Goal: Information Seeking & Learning: Learn about a topic

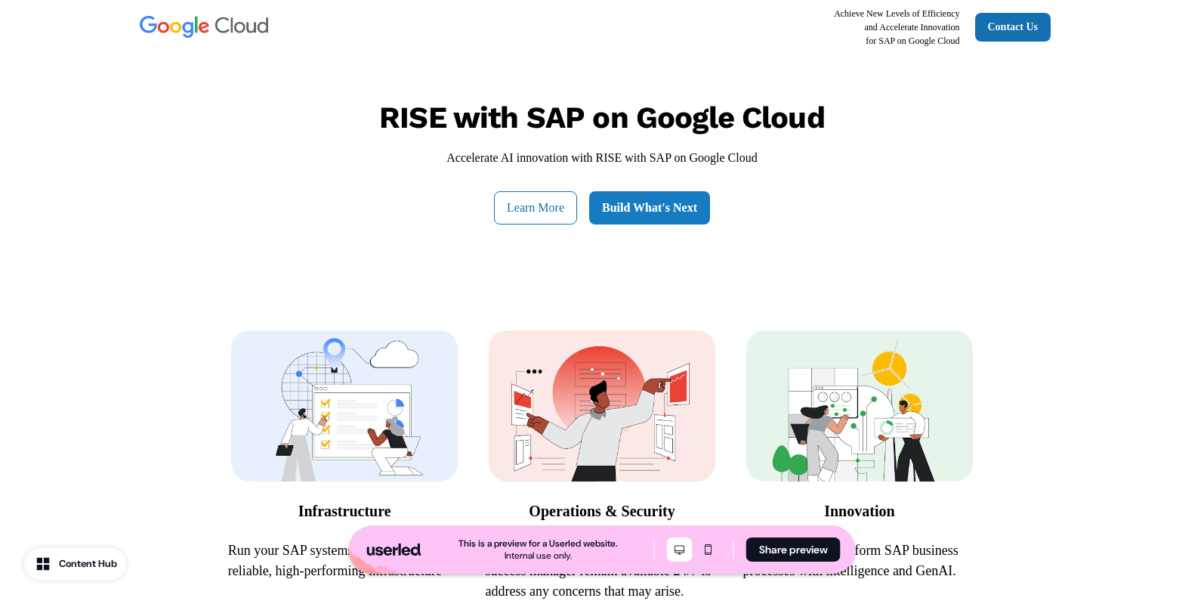
click at [624, 218] on link "Build What's Next" at bounding box center [649, 207] width 121 height 33
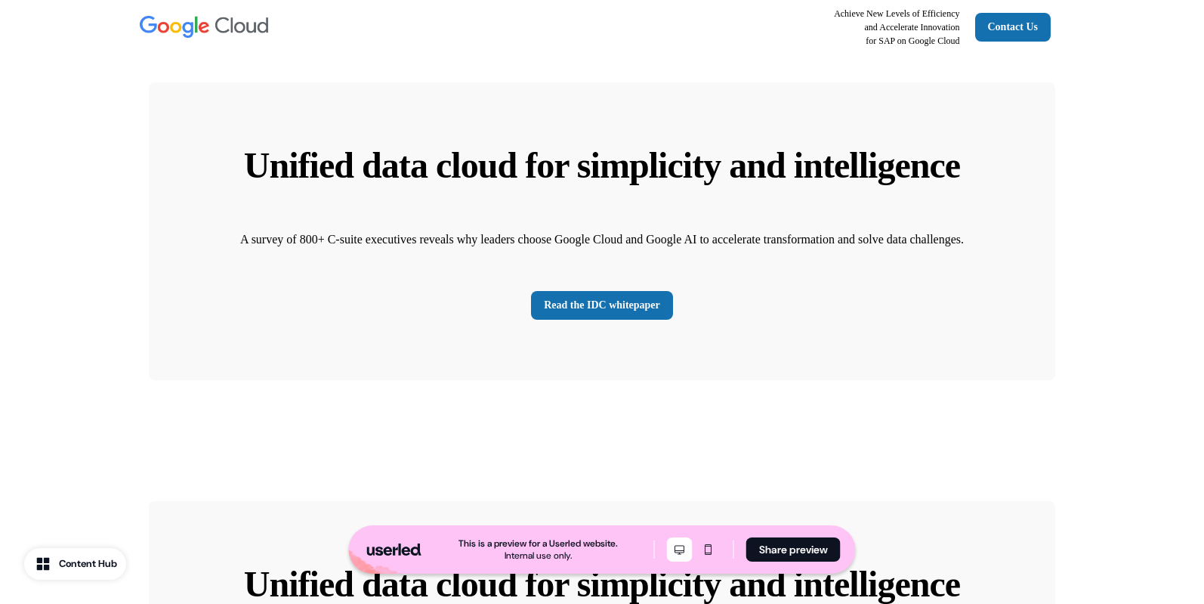
scroll to position [3236, 0]
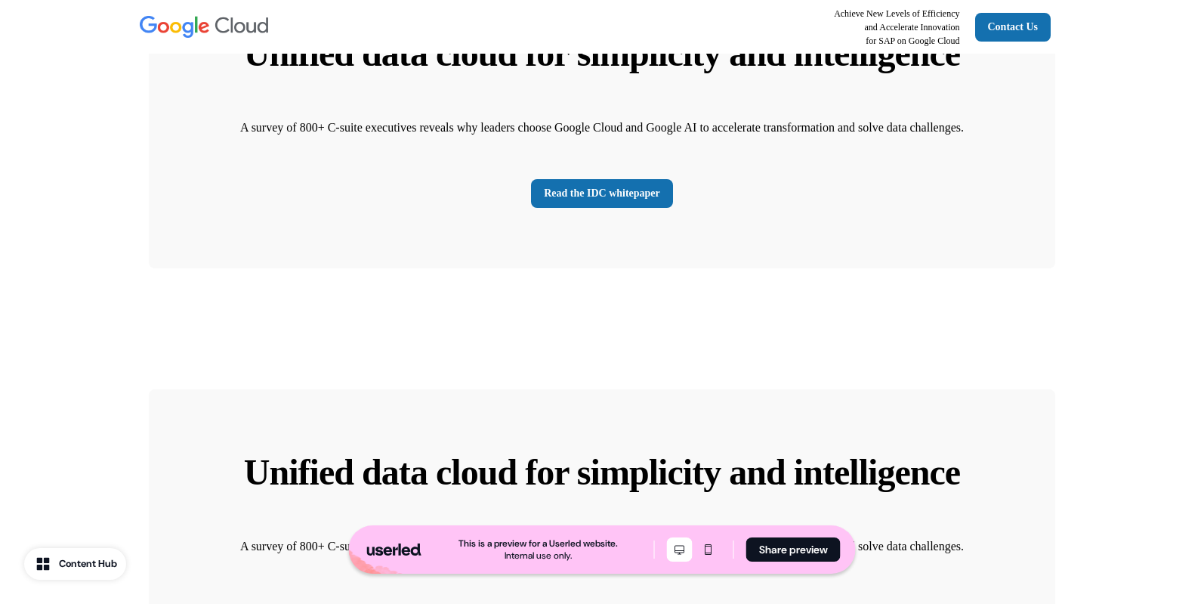
click at [863, 268] on div "Unified data cloud for simplicity and intelligence A survey of 800+ C-suite exe…" at bounding box center [602, 120] width 907 height 298
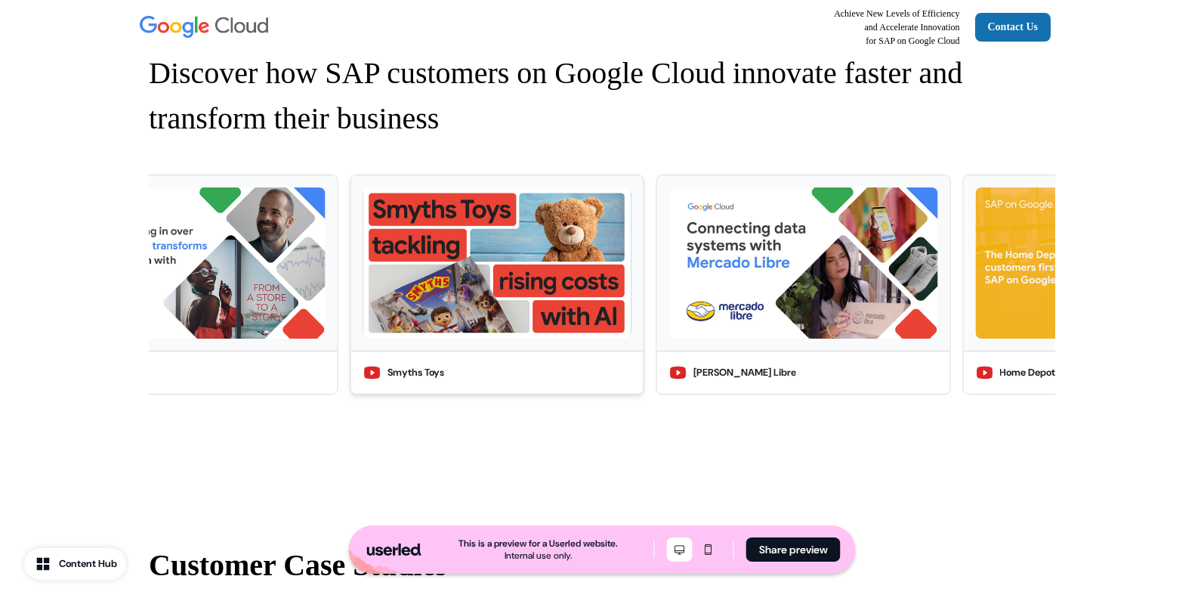
scroll to position [972, 0]
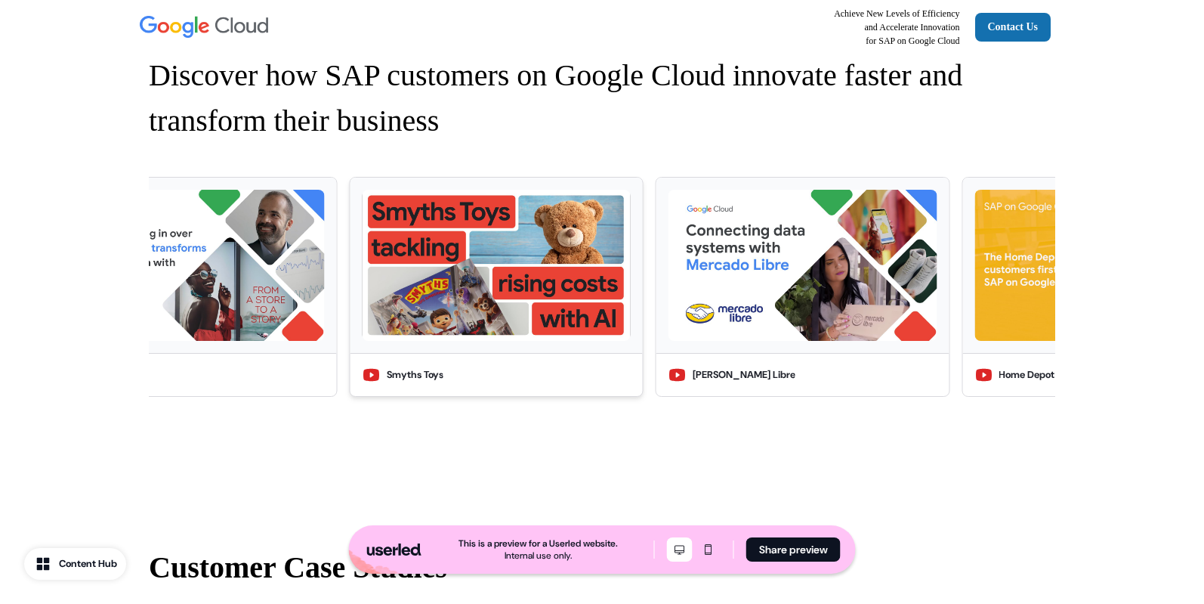
click at [505, 303] on img at bounding box center [497, 265] width 268 height 151
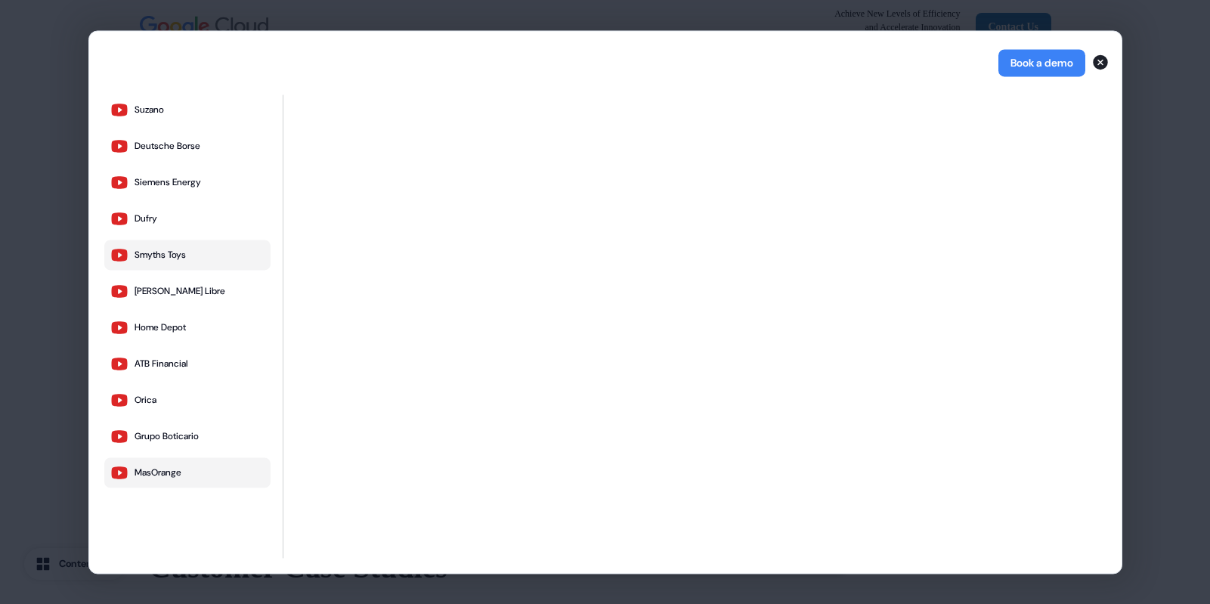
click at [175, 468] on div "MasOrange" at bounding box center [157, 472] width 47 height 12
click at [186, 142] on div "Deutsche Borse" at bounding box center [167, 146] width 66 height 12
click at [1100, 64] on icon "button" at bounding box center [1099, 61] width 15 height 15
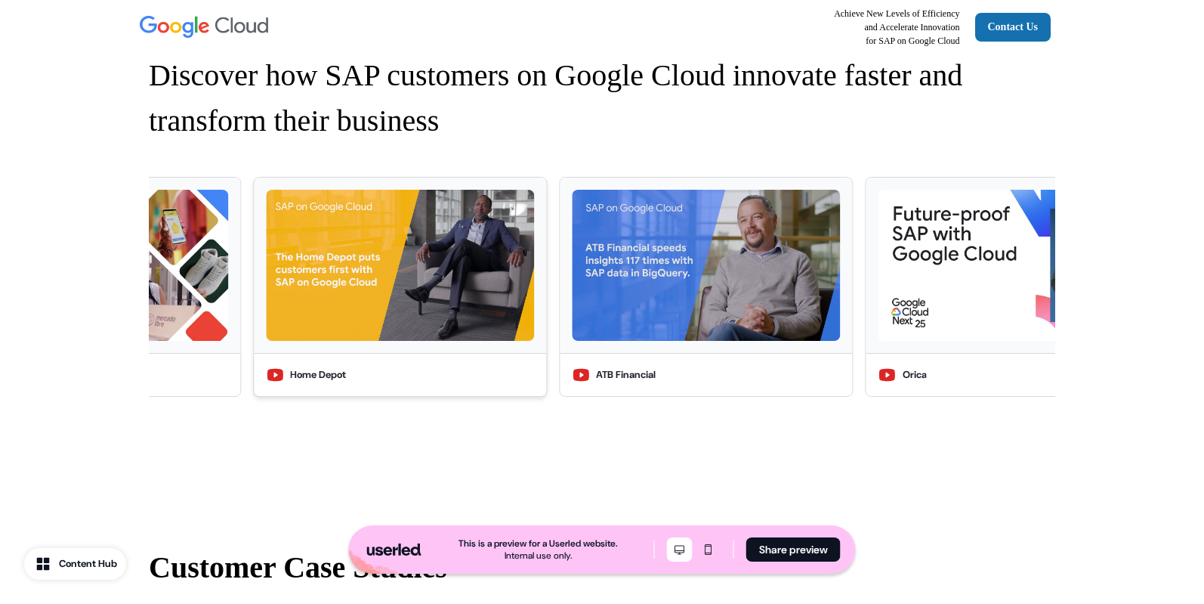
click at [491, 308] on img at bounding box center [400, 265] width 268 height 151
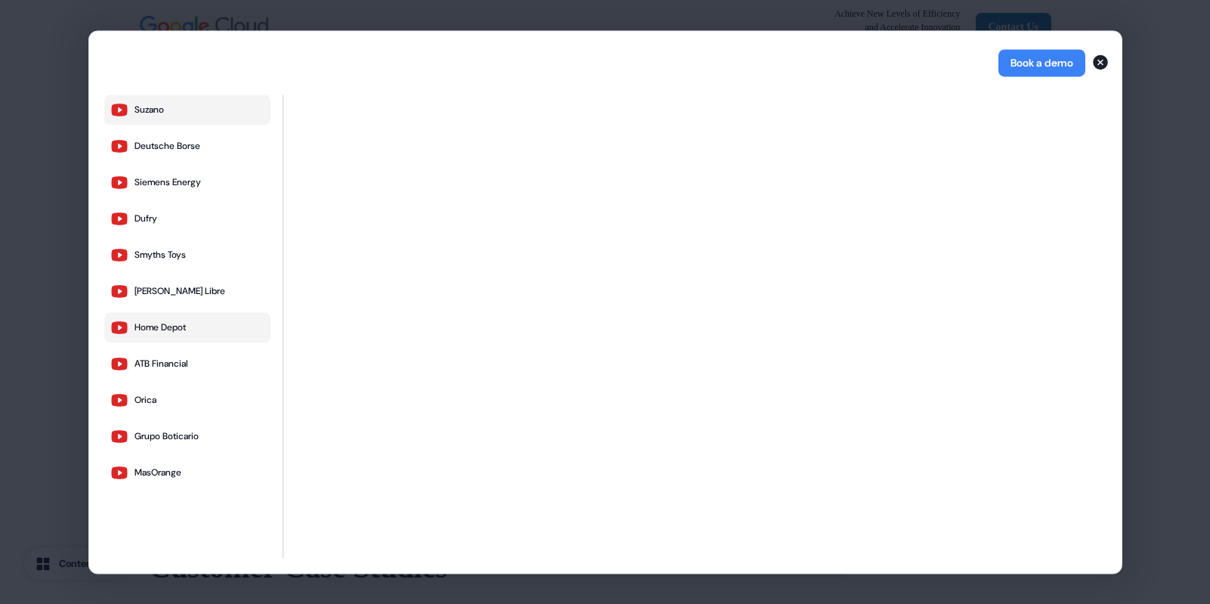
click at [141, 110] on div "Suzano" at bounding box center [148, 110] width 29 height 12
click at [1097, 63] on icon "button" at bounding box center [1100, 62] width 18 height 18
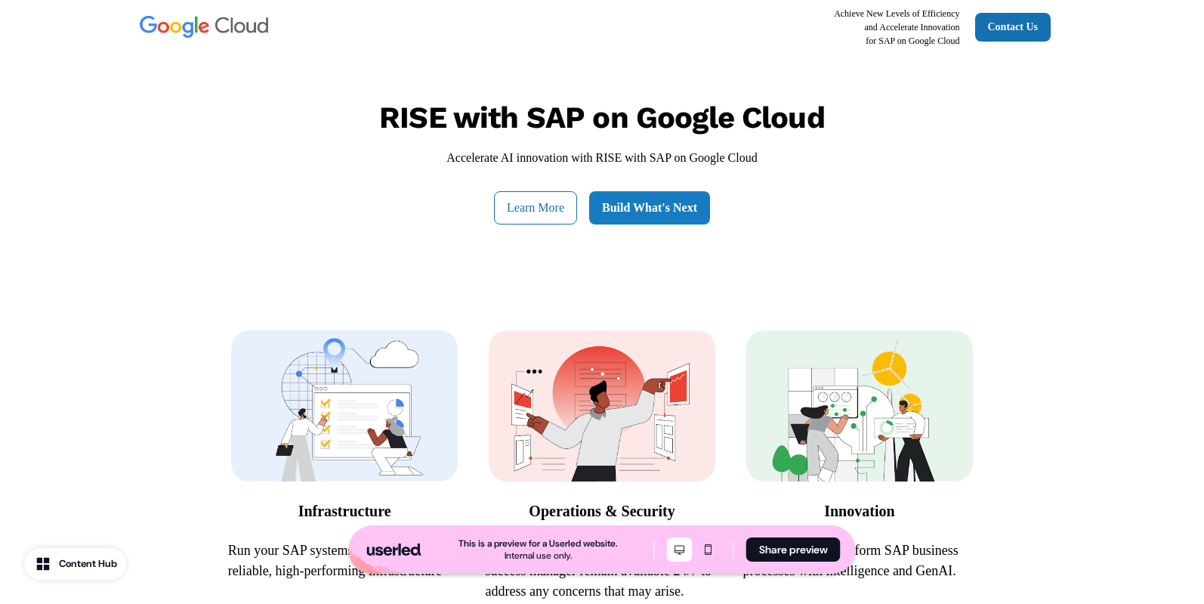
click at [703, 203] on link "Build What's Next" at bounding box center [649, 207] width 121 height 33
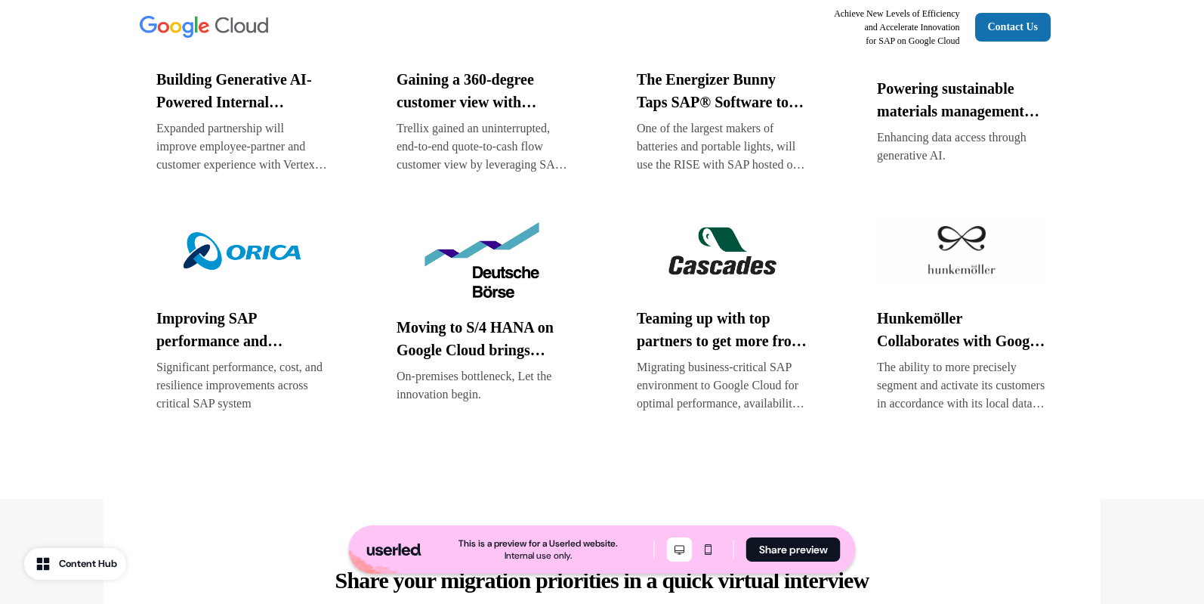
scroll to position [1863, 0]
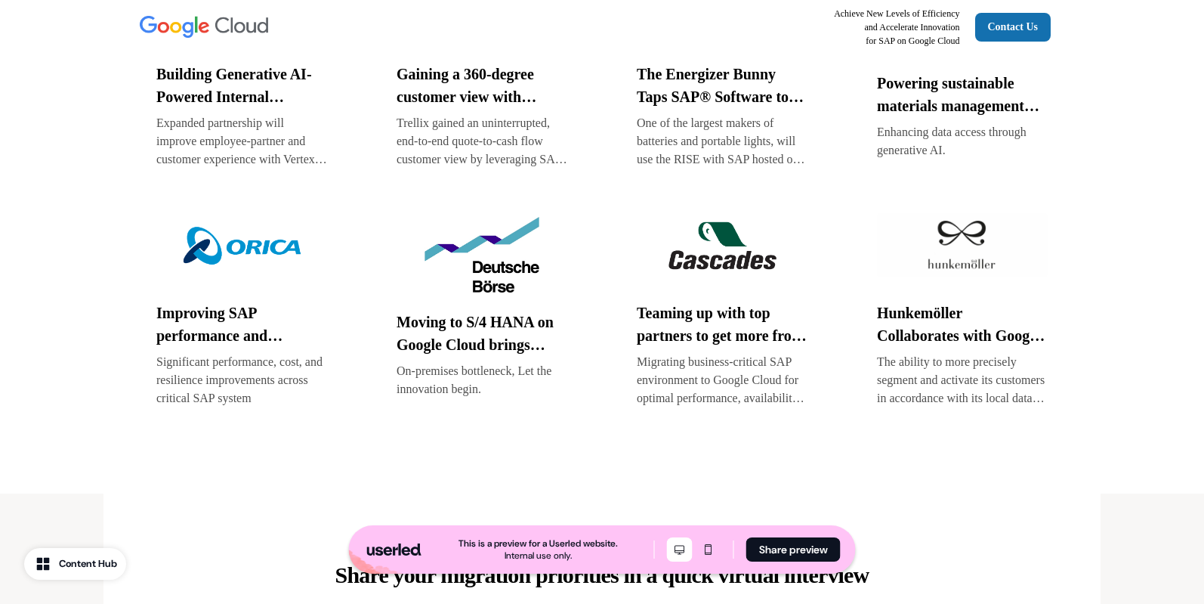
click at [687, 277] on img at bounding box center [722, 246] width 171 height 76
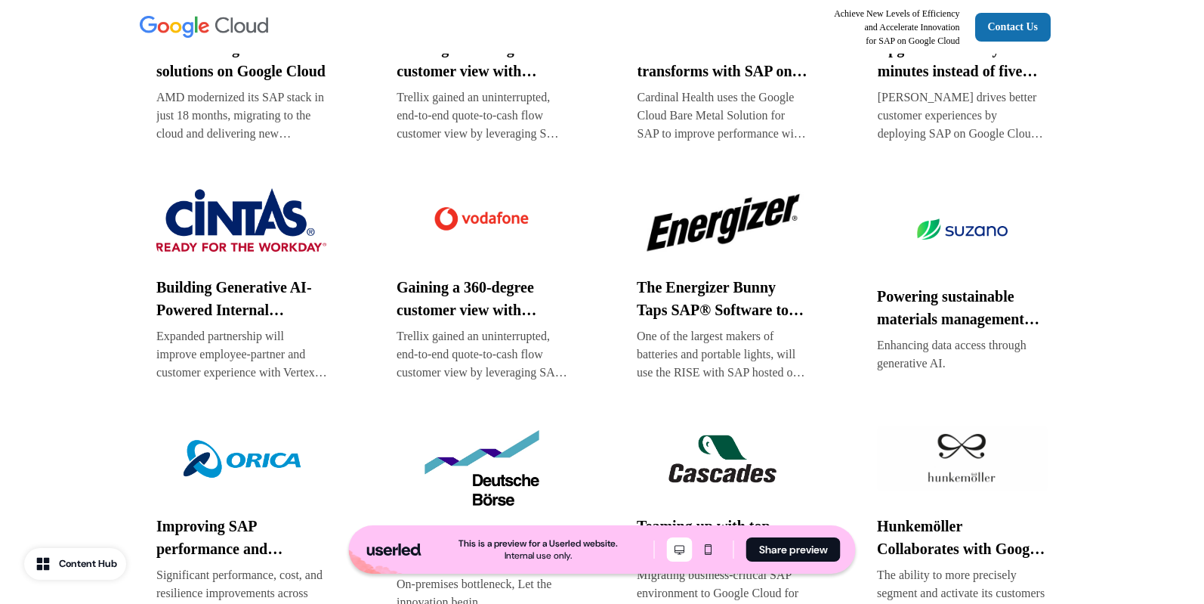
scroll to position [1652, 0]
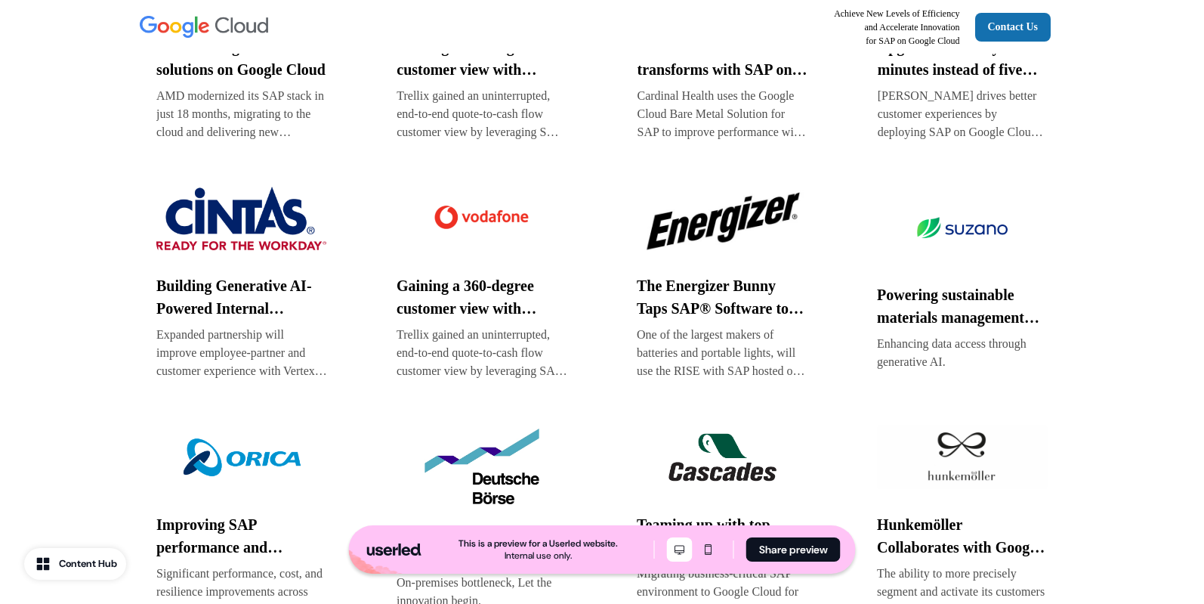
click at [498, 256] on img at bounding box center [482, 219] width 171 height 76
click at [709, 252] on img at bounding box center [722, 219] width 171 height 76
click at [234, 246] on img at bounding box center [241, 219] width 171 height 76
click at [975, 264] on img at bounding box center [962, 228] width 171 height 76
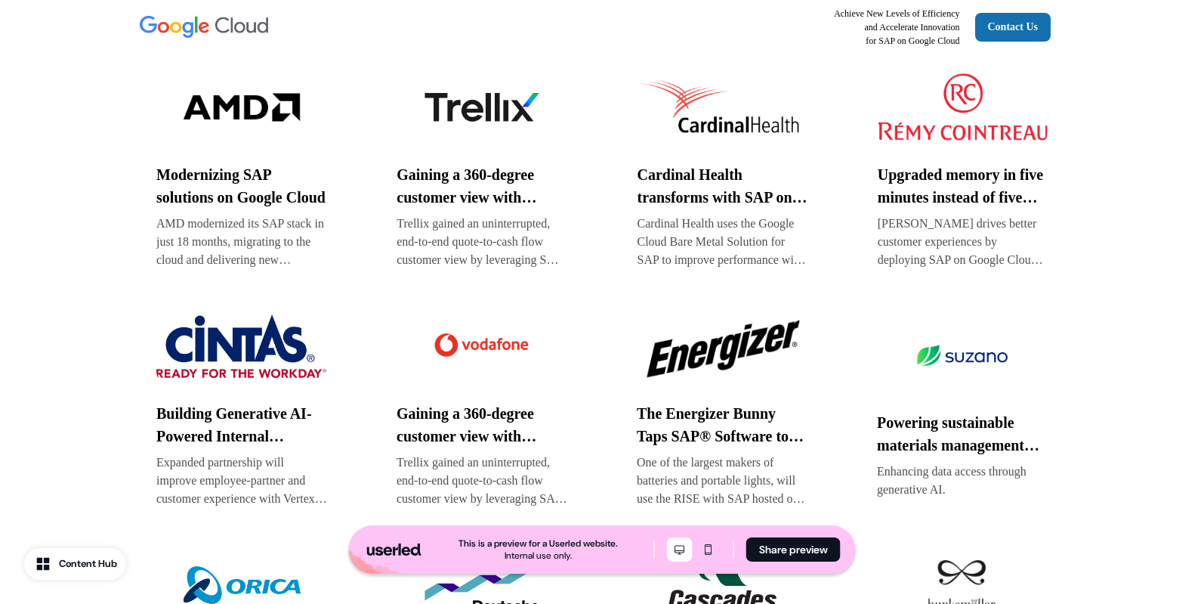
scroll to position [1522, 0]
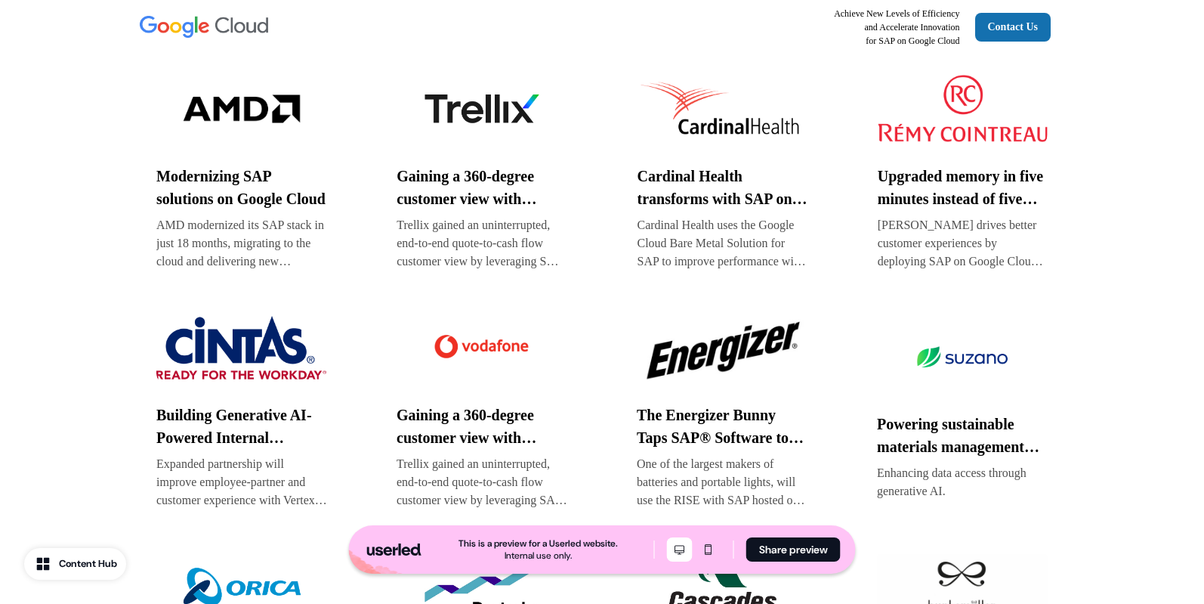
click at [688, 147] on img at bounding box center [723, 109] width 170 height 76
click at [493, 147] on img at bounding box center [482, 109] width 170 height 76
click at [242, 138] on img at bounding box center [241, 109] width 170 height 76
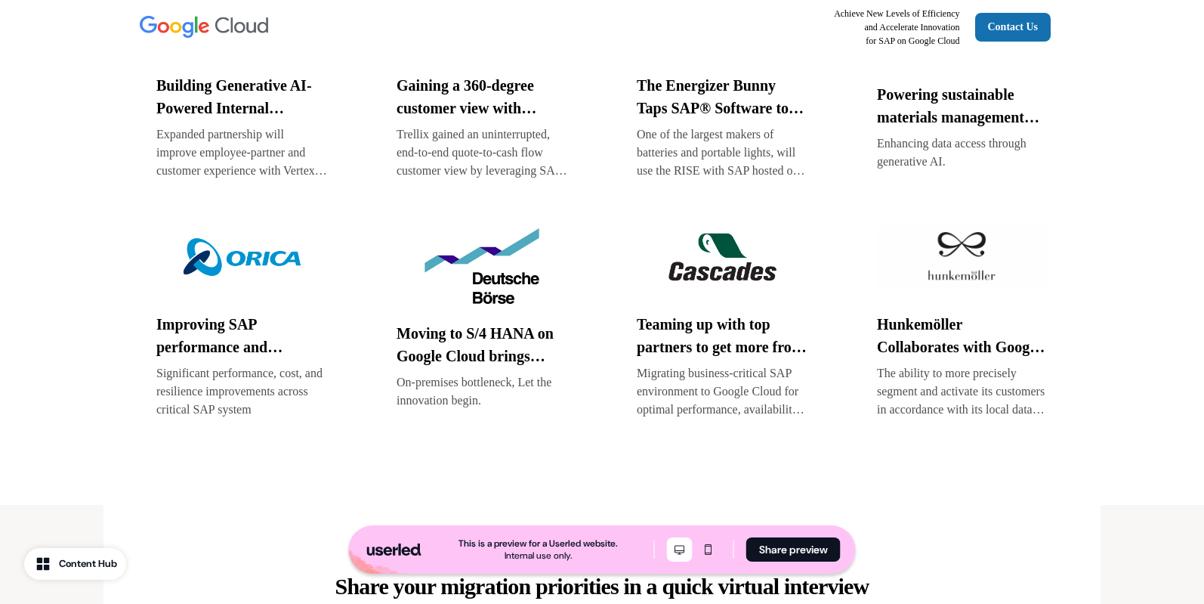
scroll to position [1897, 0]
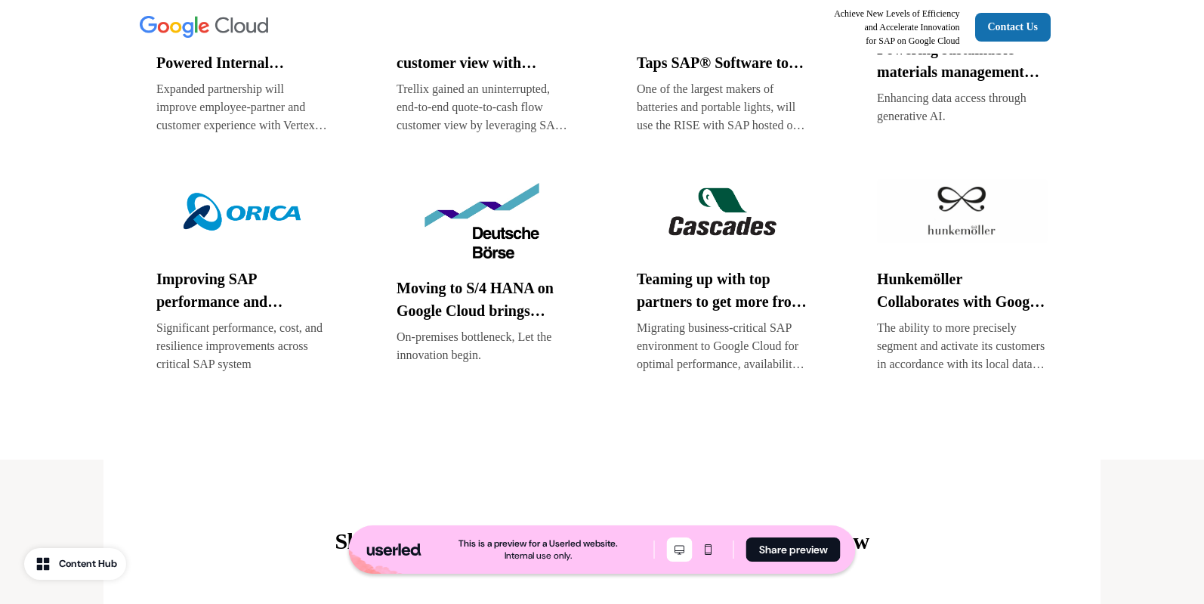
click at [474, 235] on img at bounding box center [482, 221] width 171 height 76
click at [259, 244] on img at bounding box center [241, 212] width 171 height 76
click at [691, 249] on img at bounding box center [722, 212] width 171 height 76
click at [982, 240] on img at bounding box center [962, 212] width 171 height 76
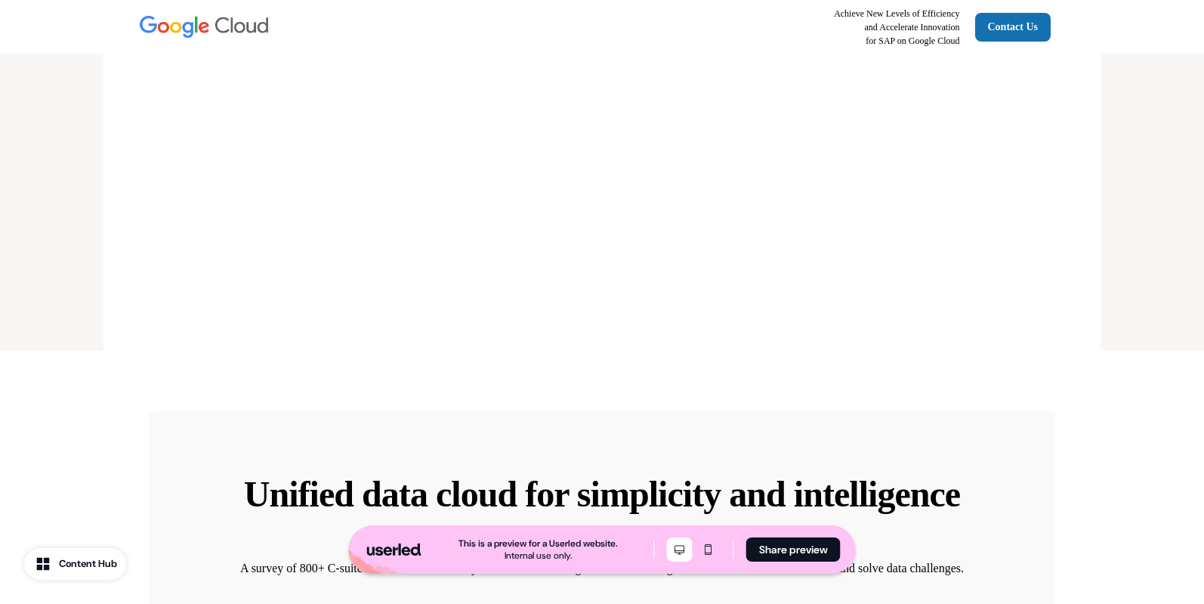
scroll to position [3083, 0]
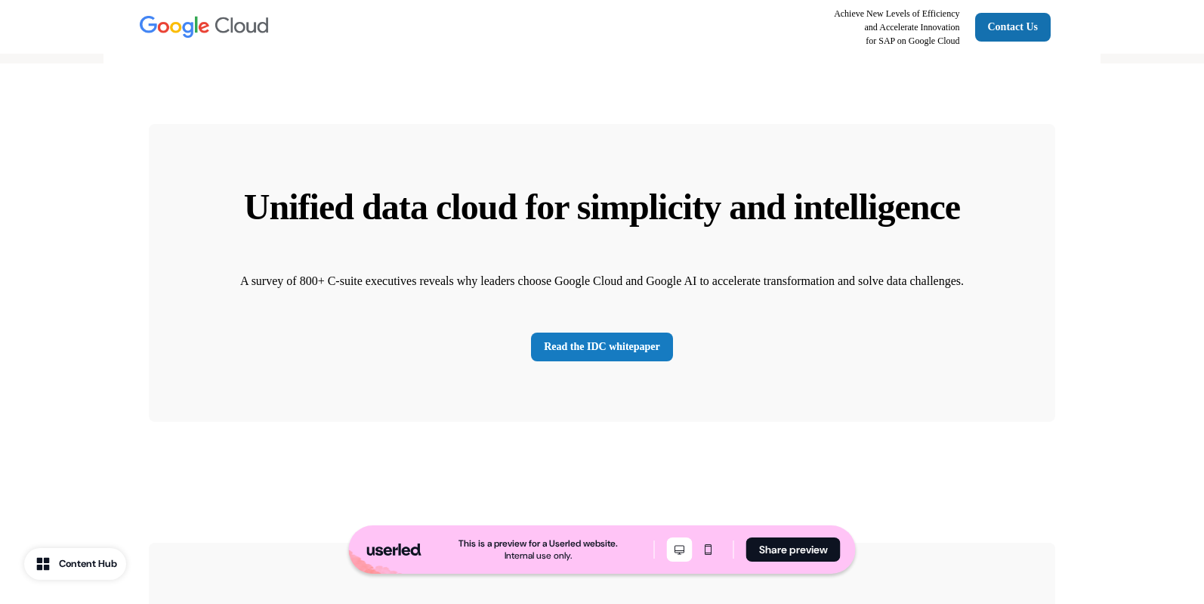
click at [657, 361] on link "Read the IDC whitepaper" at bounding box center [602, 346] width 142 height 29
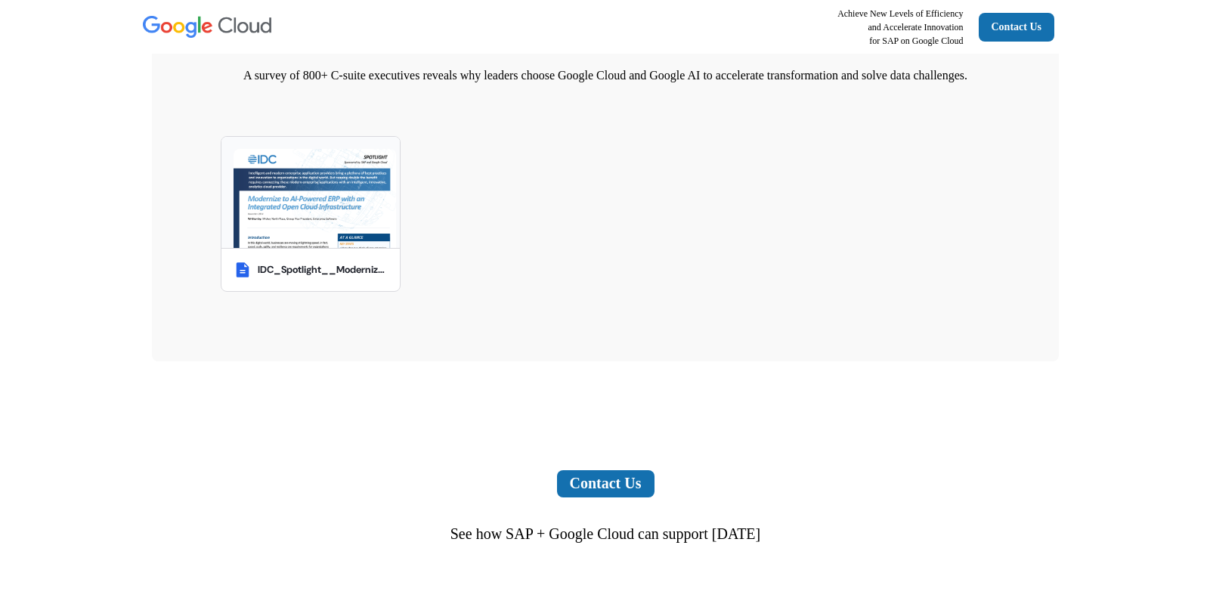
scroll to position [3705, 0]
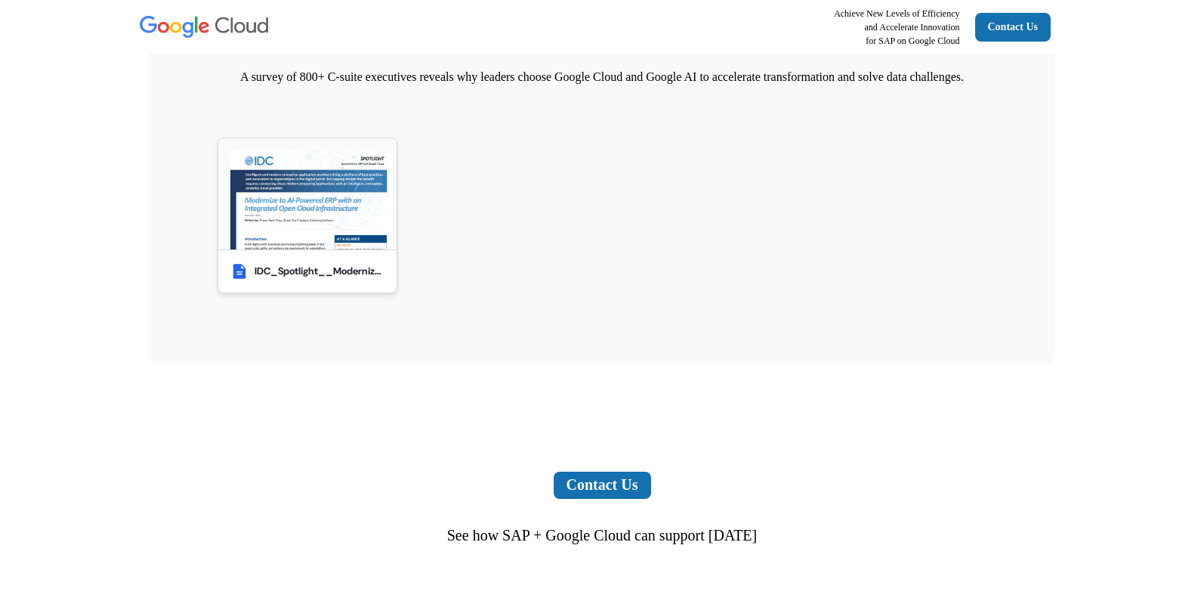
click at [308, 254] on img at bounding box center [311, 202] width 162 height 104
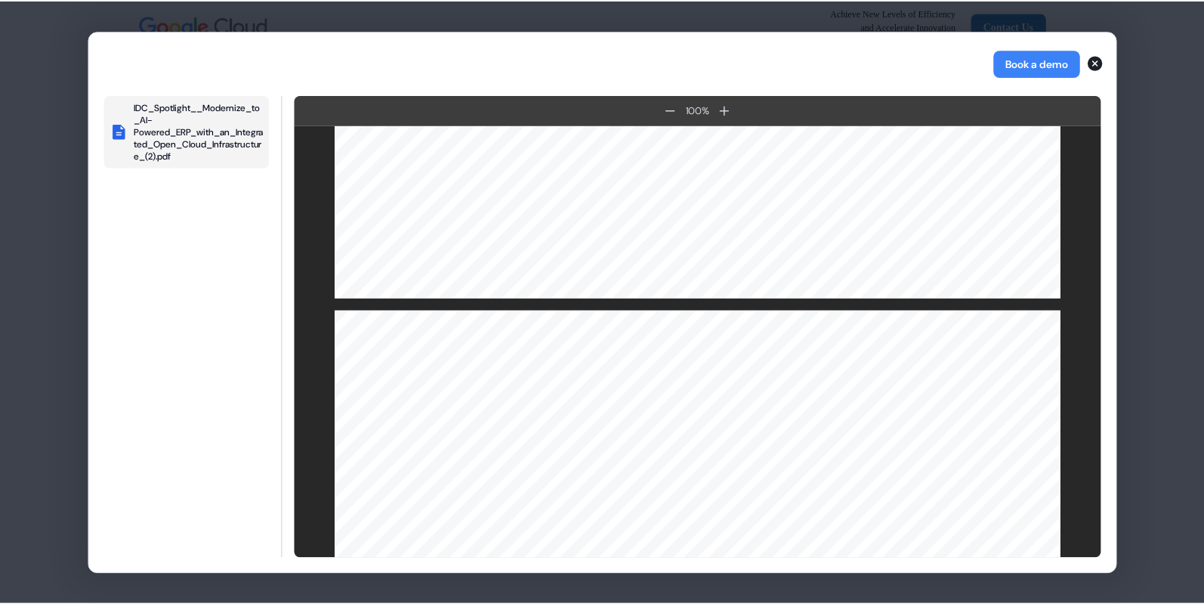
scroll to position [1738, 0]
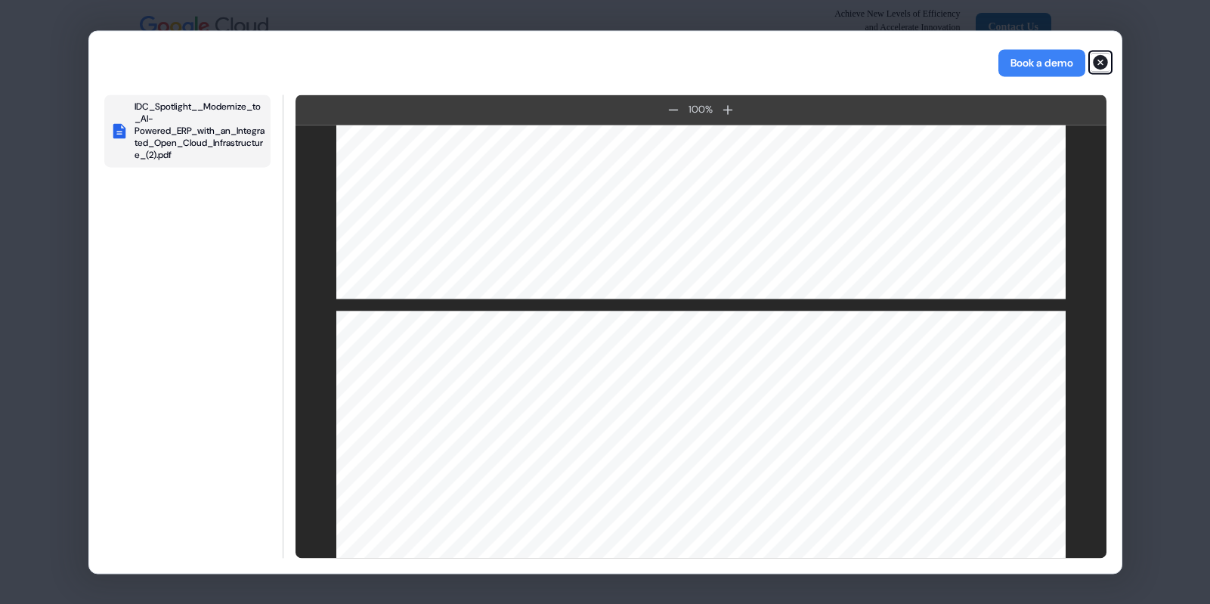
click at [1103, 63] on icon "button" at bounding box center [1099, 61] width 15 height 15
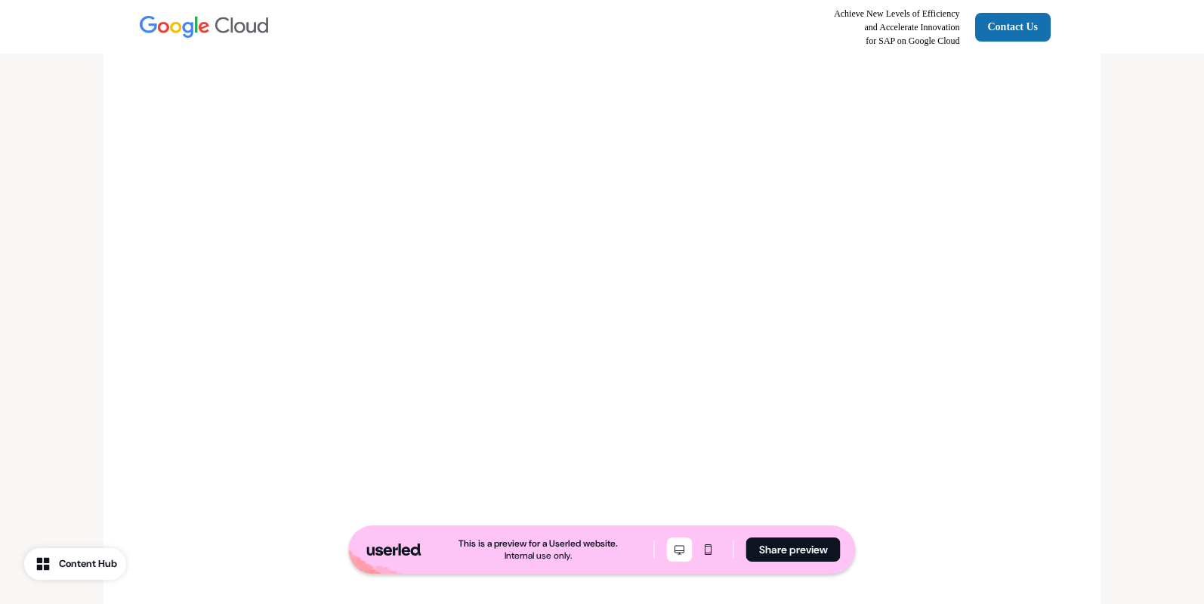
scroll to position [2465, 0]
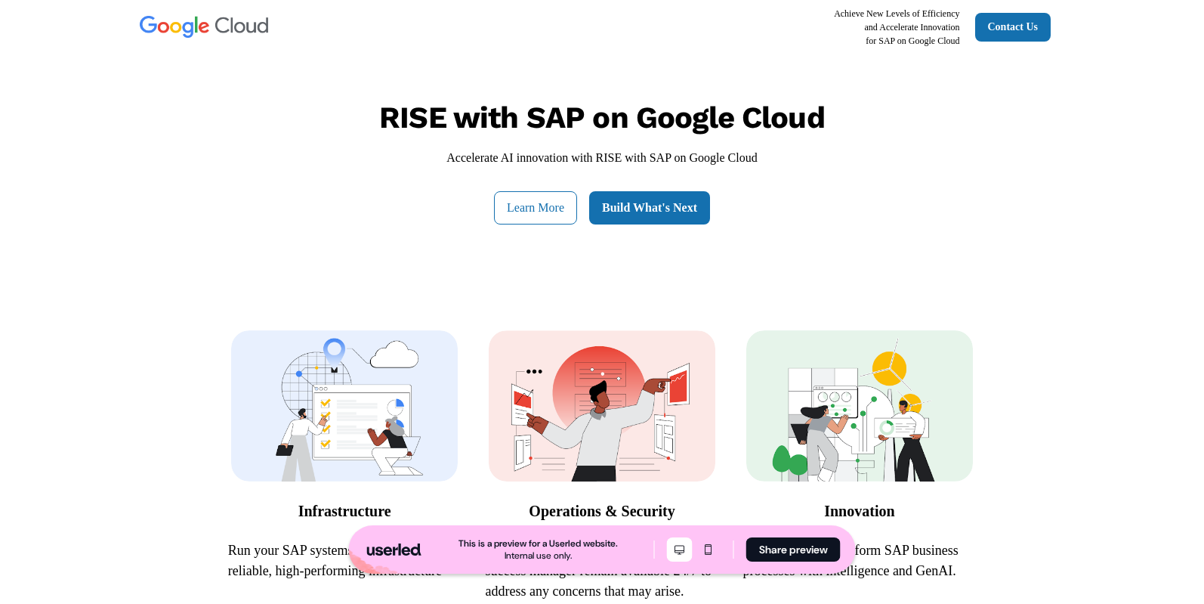
scroll to position [972, 0]
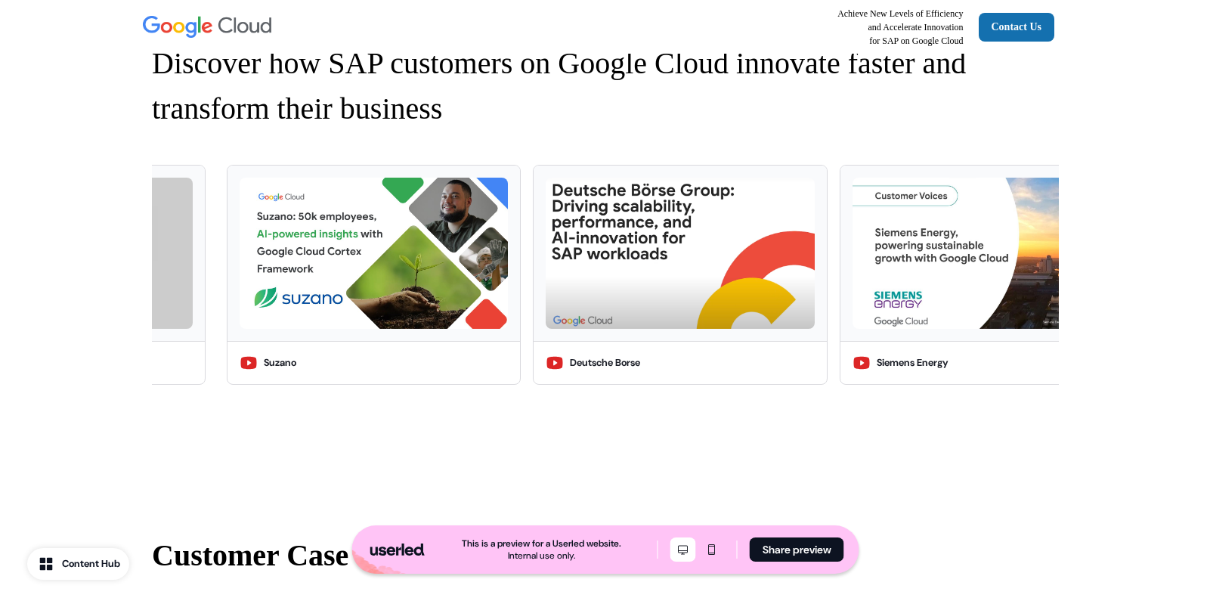
scroll to position [985, 0]
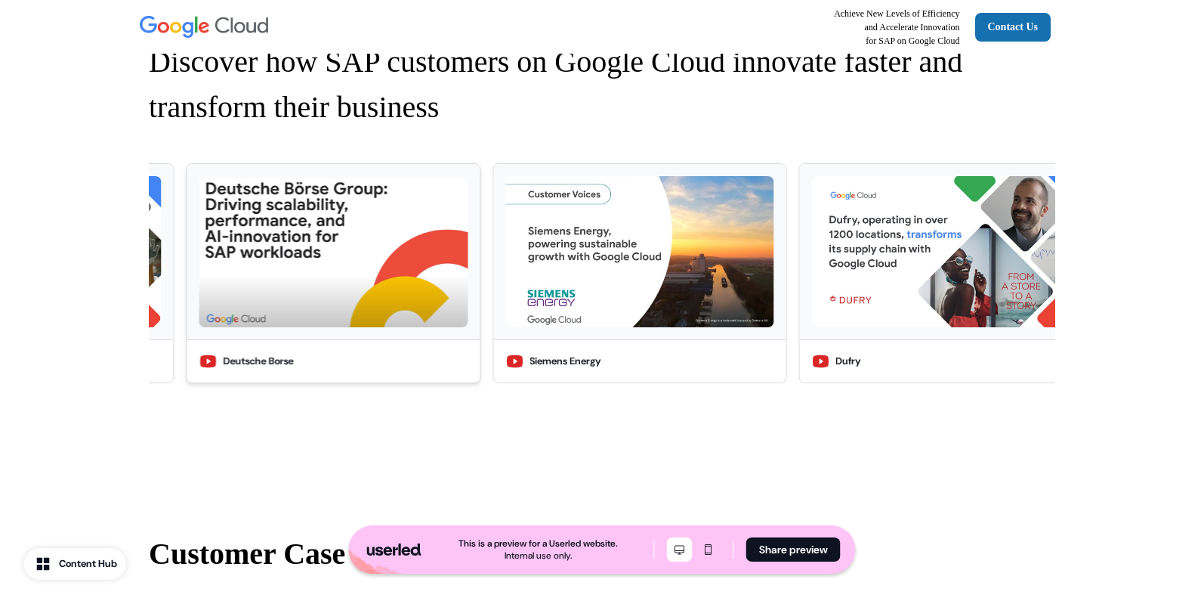
click at [295, 243] on img at bounding box center [333, 251] width 268 height 151
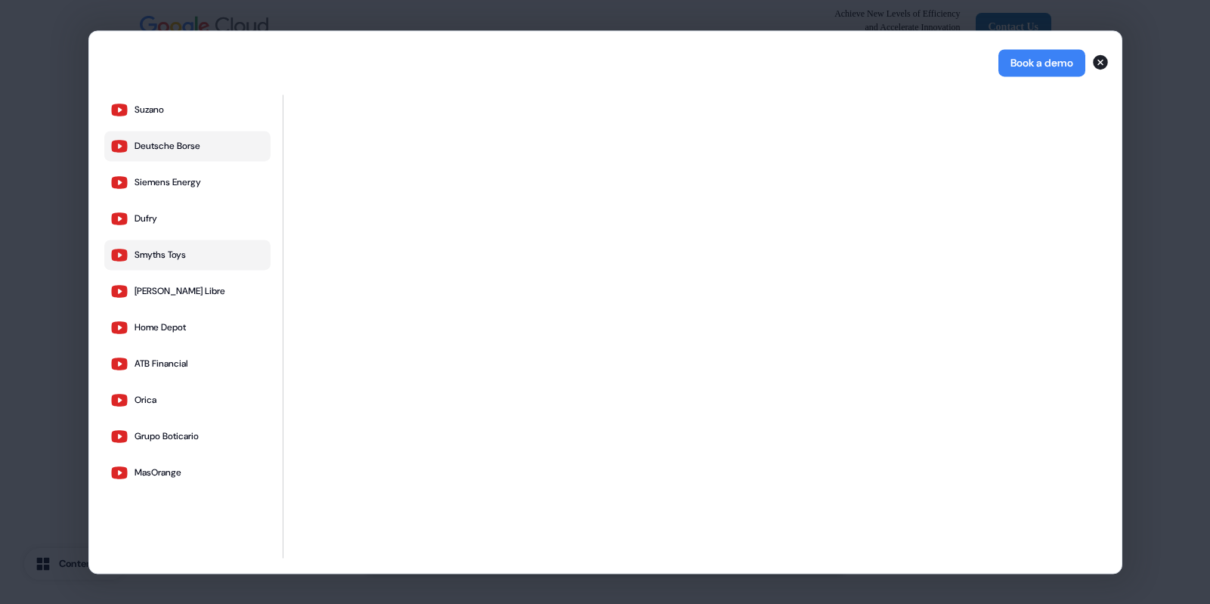
click at [175, 261] on button "Smyths Toys" at bounding box center [187, 254] width 166 height 30
click at [1077, 65] on button "Book a demo" at bounding box center [1041, 62] width 87 height 27
click at [181, 185] on div "Siemens Energy" at bounding box center [167, 182] width 66 height 12
